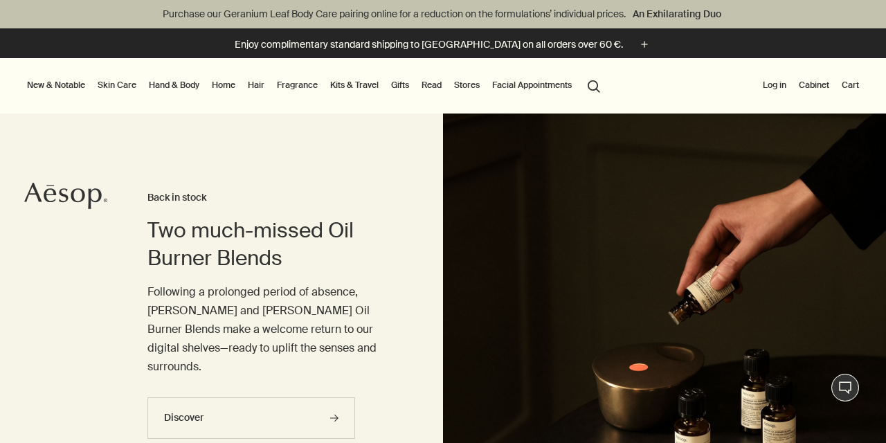
click at [256, 87] on link "Hair" at bounding box center [256, 85] width 22 height 17
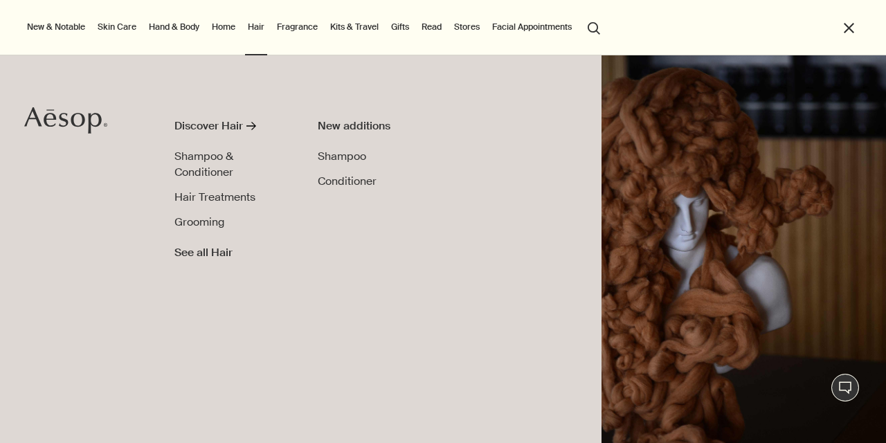
click at [228, 30] on link "Home" at bounding box center [223, 27] width 29 height 17
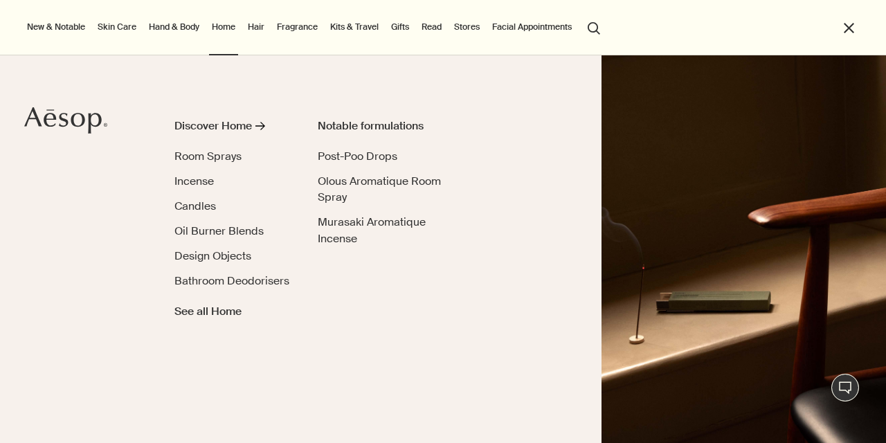
click at [120, 24] on link "Skin Care" at bounding box center [117, 27] width 44 height 17
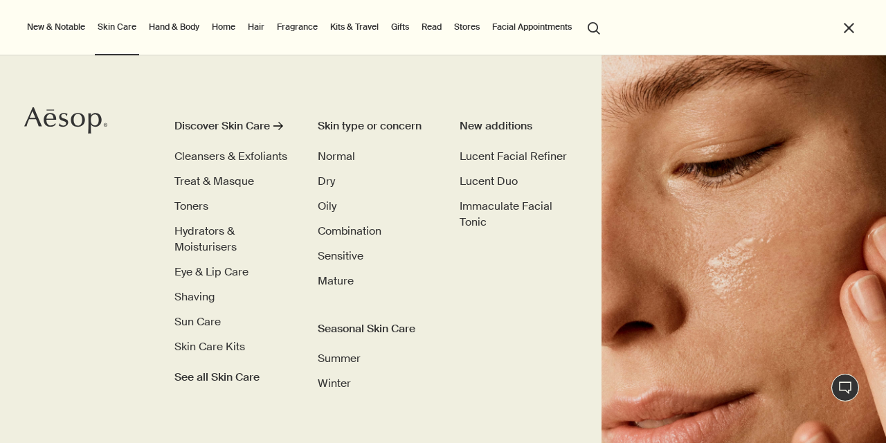
click at [176, 30] on link "Hand & Body" at bounding box center [174, 27] width 56 height 17
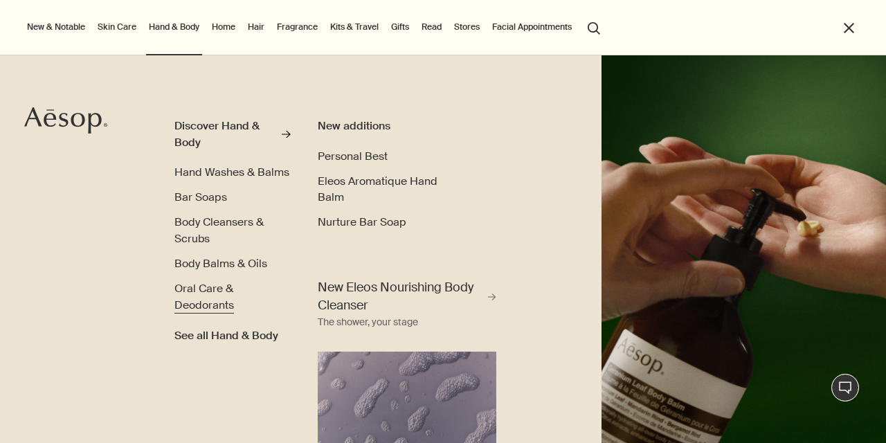
click at [202, 301] on span "Oral Care & Deodorants" at bounding box center [204, 296] width 60 height 31
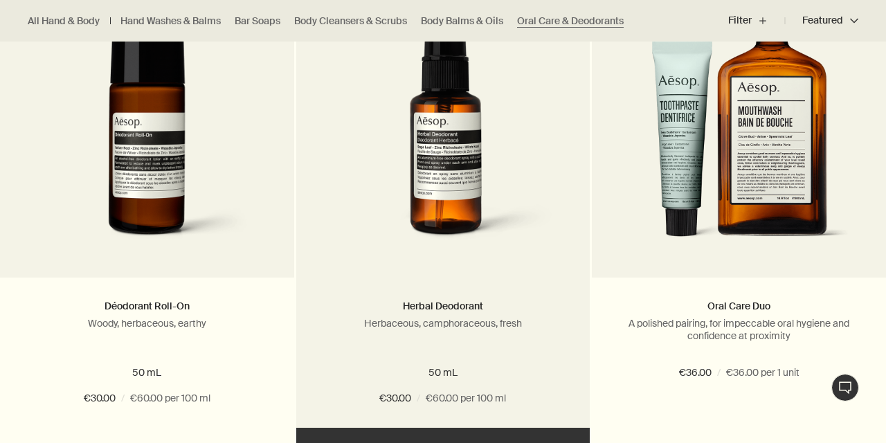
scroll to position [1047, 0]
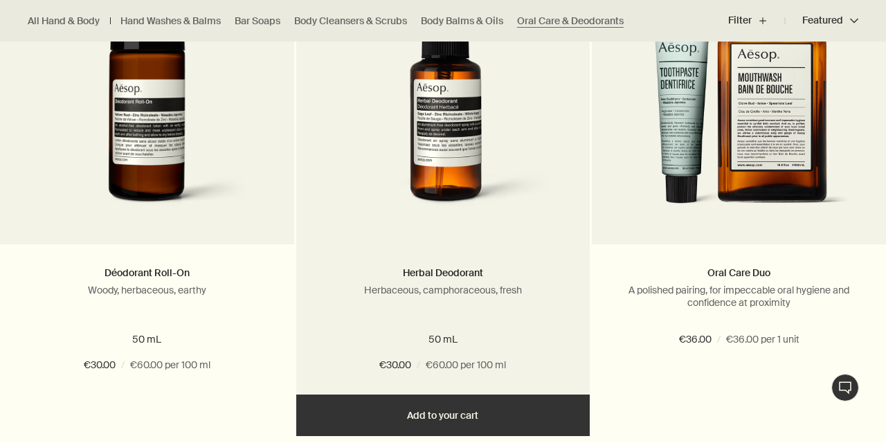
click at [447, 158] on img at bounding box center [443, 95] width 252 height 256
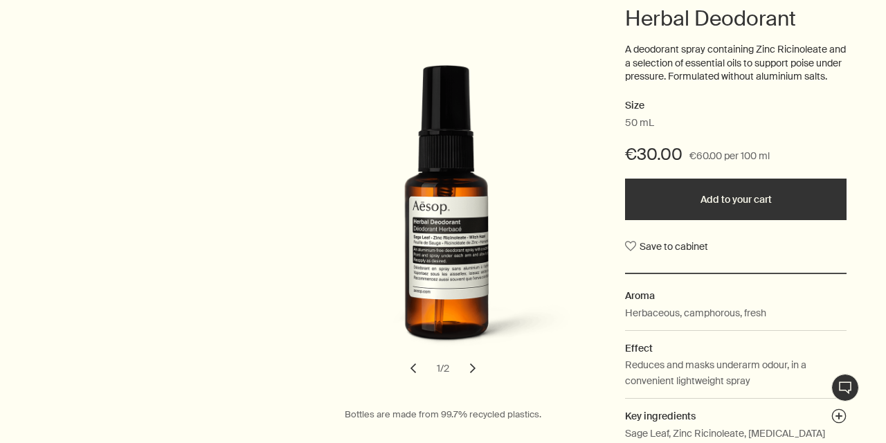
scroll to position [299, 0]
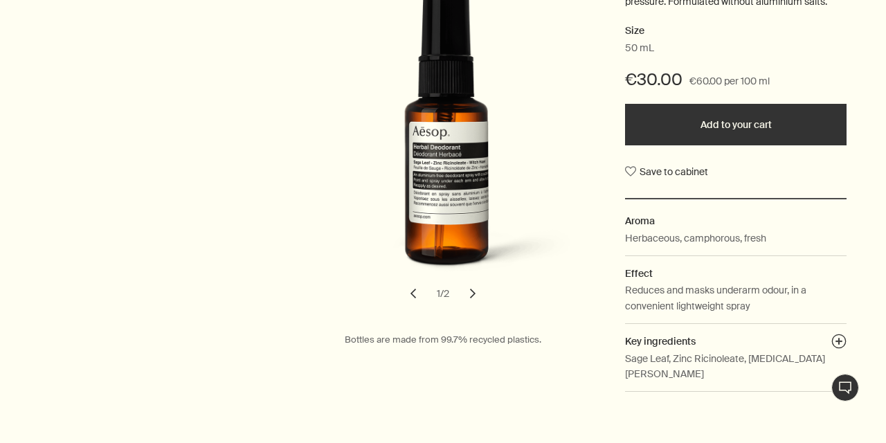
click at [469, 301] on button "chevron" at bounding box center [473, 293] width 30 height 30
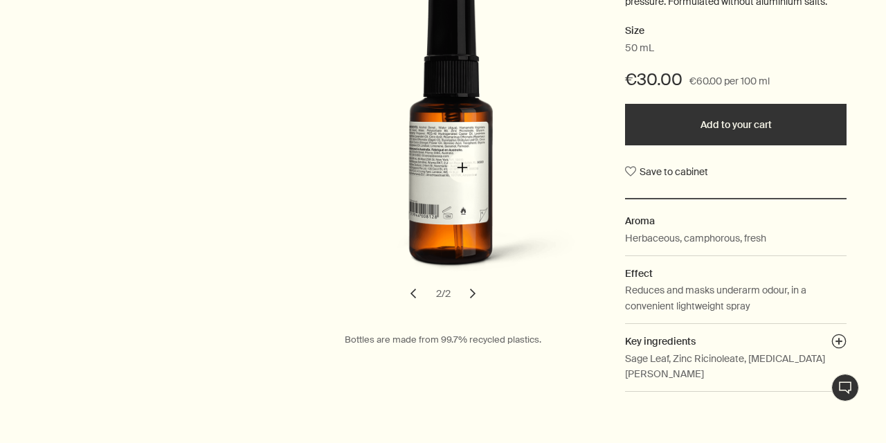
click at [463, 168] on img "Herbal Deodorant" at bounding box center [448, 140] width 296 height 301
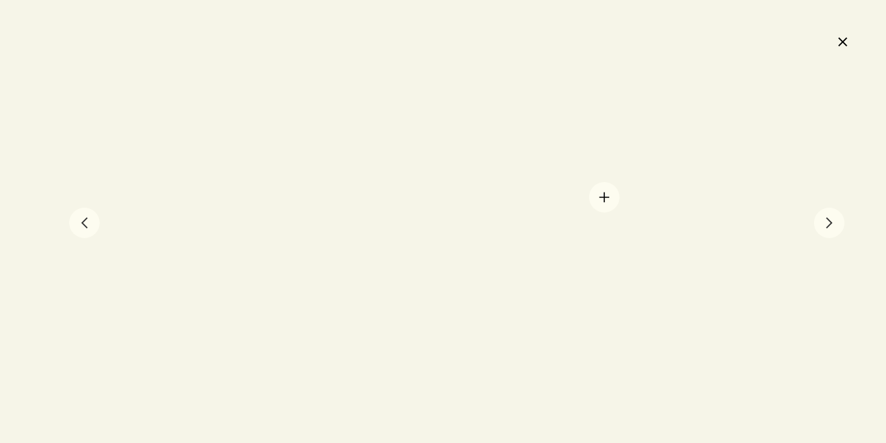
click at [598, 199] on div at bounding box center [443, 221] width 886 height 443
click at [467, 202] on div at bounding box center [443, 221] width 886 height 443
click at [829, 218] on button "chevron" at bounding box center [829, 223] width 30 height 30
click at [86, 227] on button "chevron" at bounding box center [84, 223] width 30 height 30
click at [843, 44] on button "close" at bounding box center [842, 42] width 17 height 24
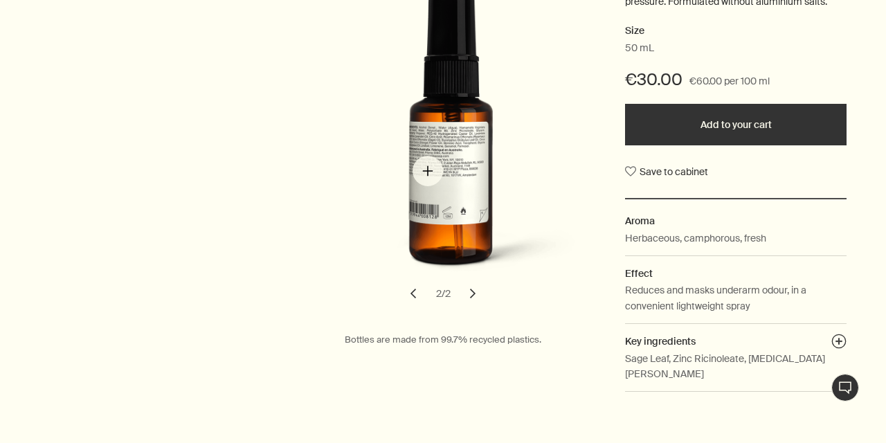
click at [428, 171] on img "Herbal Deodorant" at bounding box center [448, 140] width 296 height 301
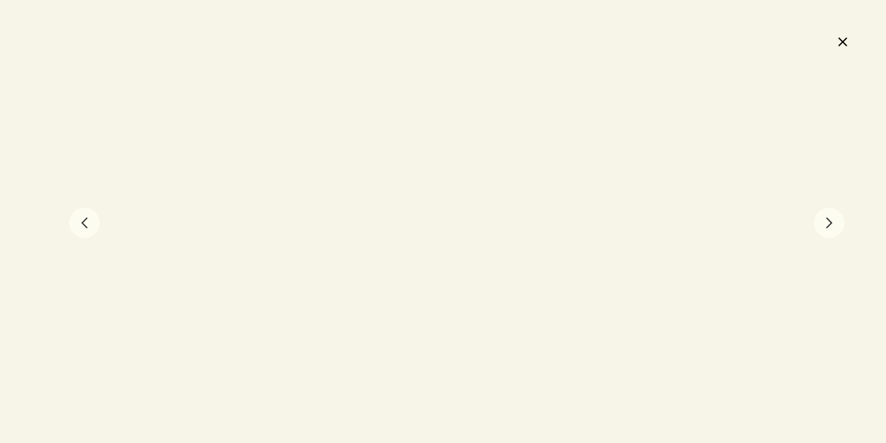
click at [436, 200] on div at bounding box center [443, 221] width 886 height 443
drag, startPoint x: 444, startPoint y: 208, endPoint x: 445, endPoint y: 201, distance: 7.1
click at [445, 207] on div at bounding box center [443, 221] width 886 height 443
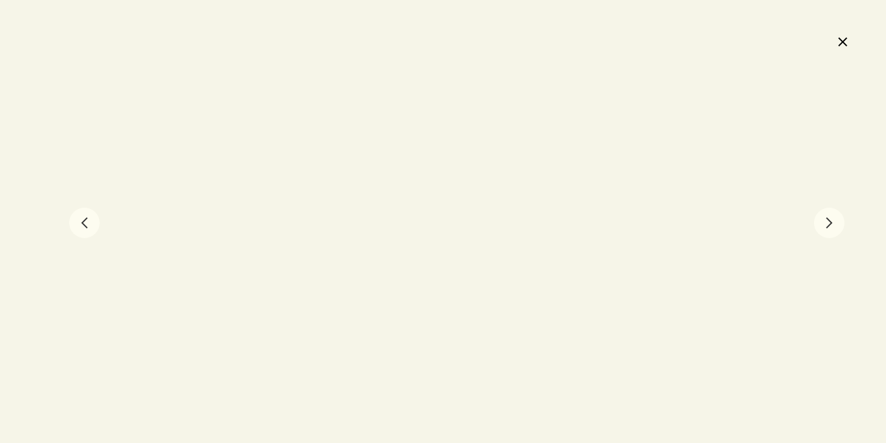
click at [848, 39] on button "close" at bounding box center [842, 42] width 17 height 24
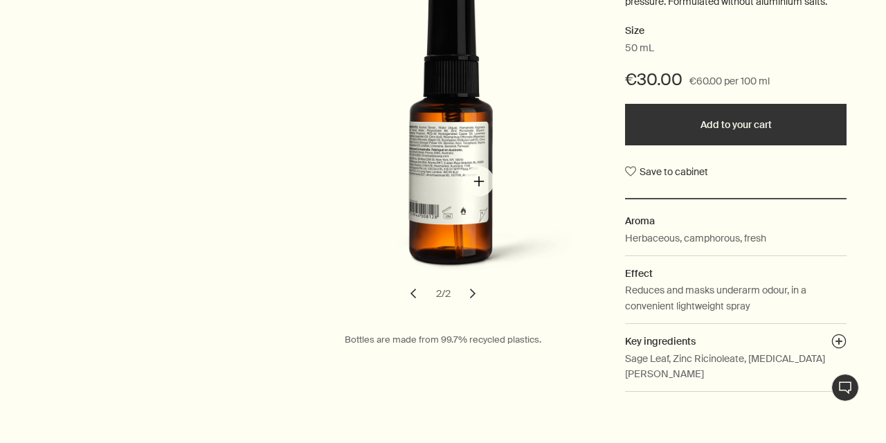
click at [479, 181] on img "Herbal Deodorant" at bounding box center [448, 140] width 296 height 301
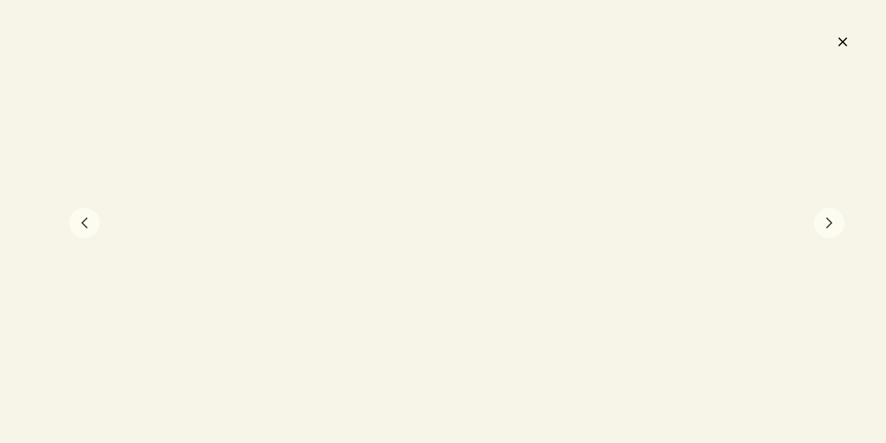
click at [839, 42] on button "close" at bounding box center [842, 42] width 17 height 24
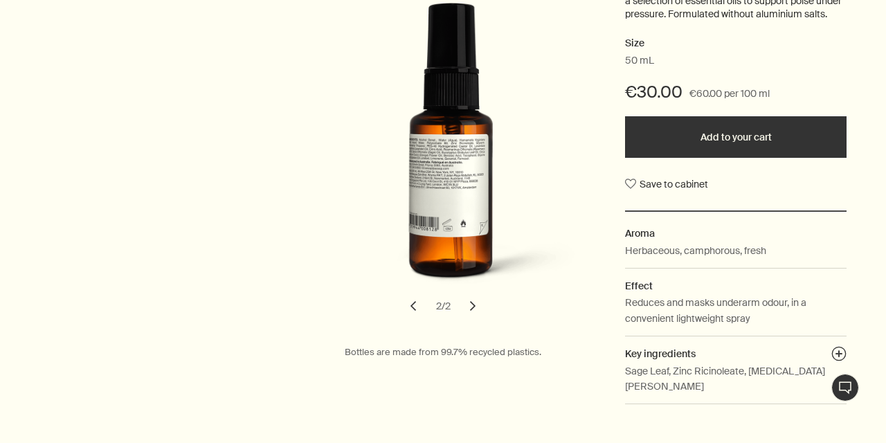
scroll to position [0, 0]
